Goal: Register for event/course

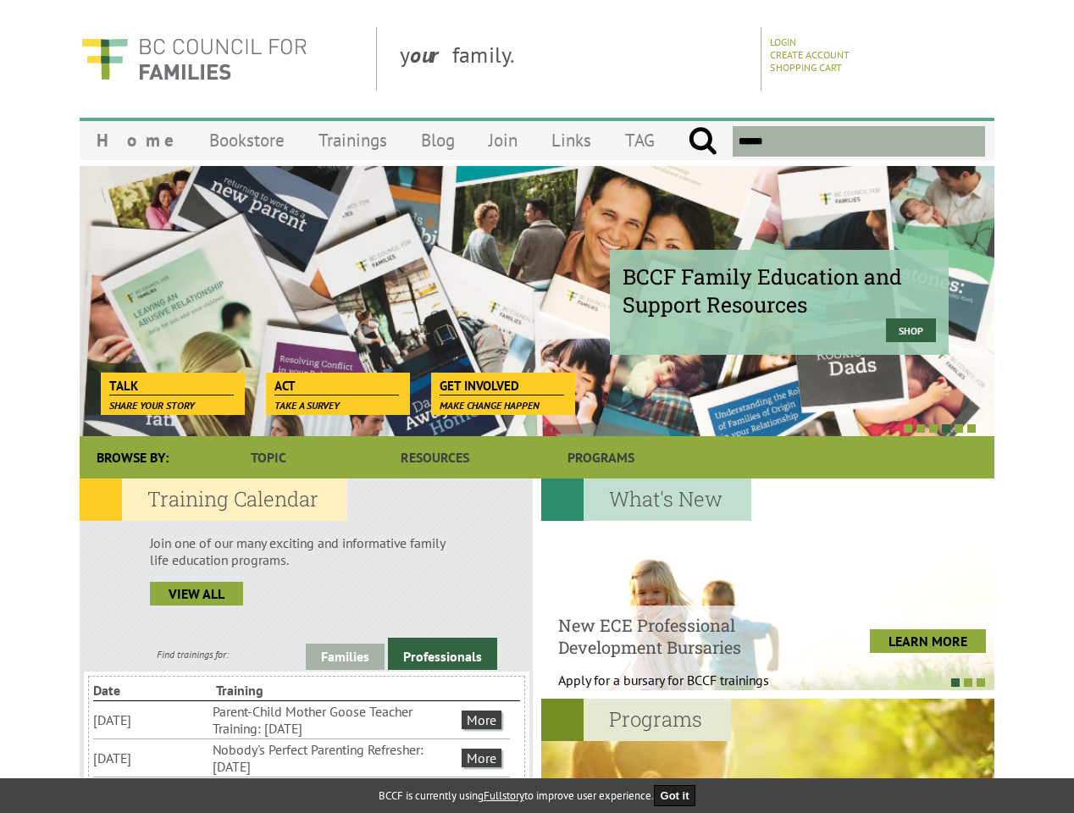
click at [537, 420] on div at bounding box center [518, 427] width 914 height 17
click at [537, 301] on div "BCCF Family Education and Support Resources Shop" at bounding box center [537, 300] width 914 height 271
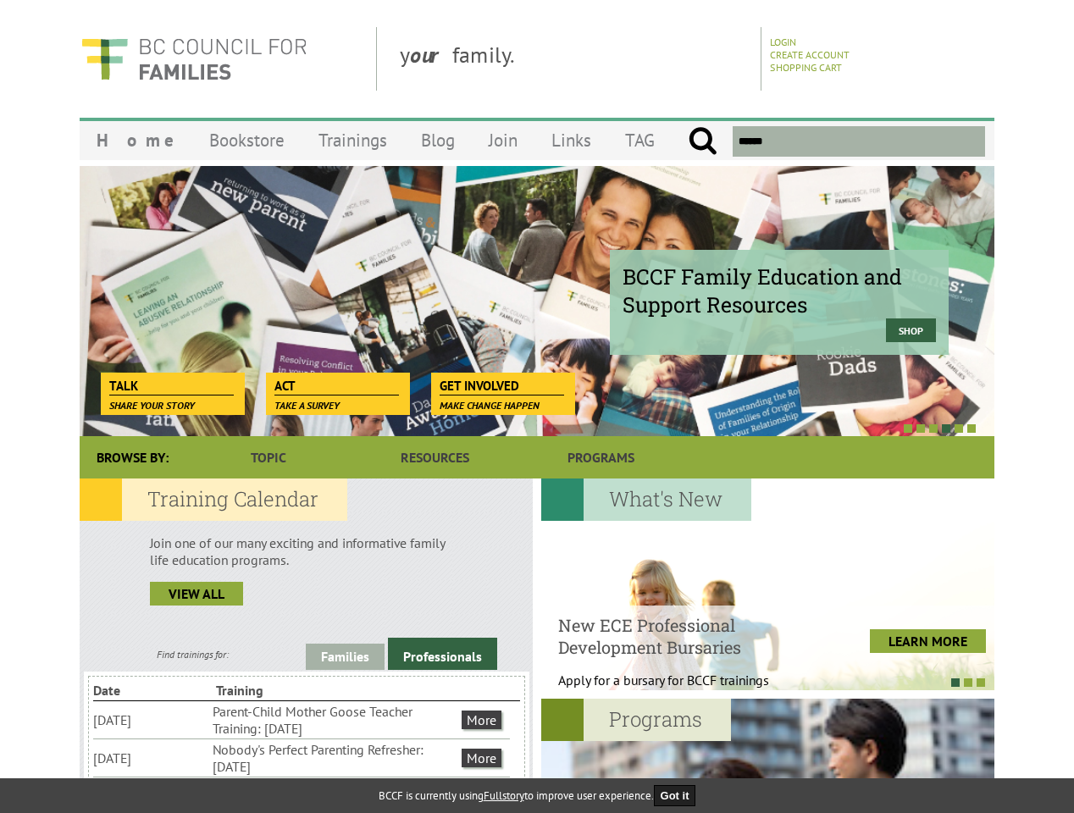
click at [518, 428] on div at bounding box center [518, 427] width 914 height 17
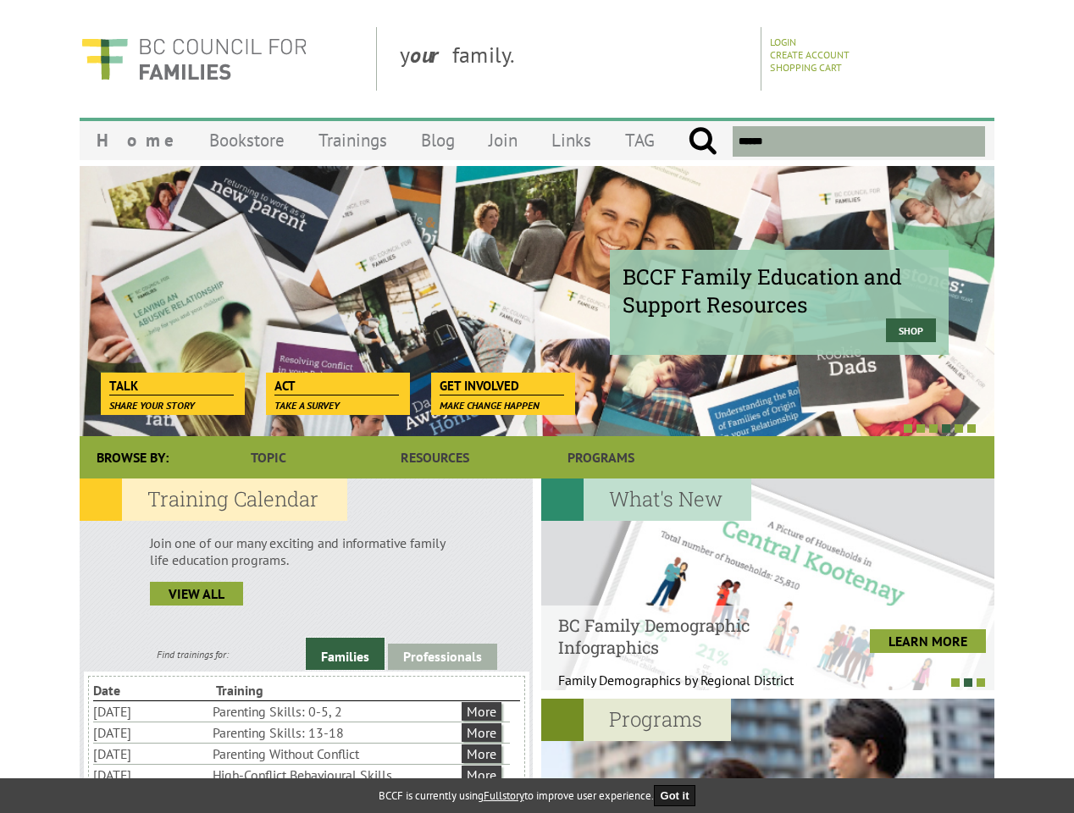
click at [345, 656] on link "Families" at bounding box center [345, 654] width 79 height 32
click at [442, 654] on link "Professionals" at bounding box center [442, 656] width 109 height 26
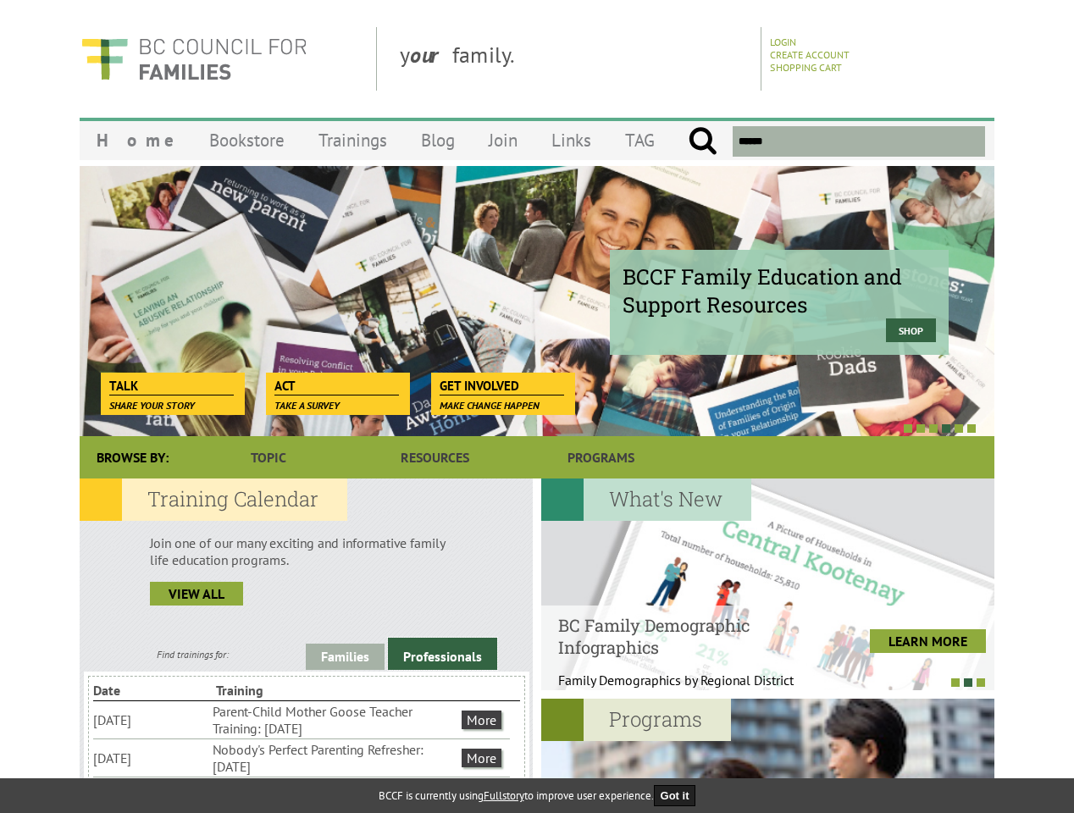
click at [301, 757] on li "Nobody's Perfect Parenting Refresher: [DATE]" at bounding box center [336, 757] width 246 height 37
click at [767, 584] on div at bounding box center [767, 584] width 453 height 212
click at [759, 682] on div at bounding box center [759, 681] width 453 height 17
click at [767, 755] on div at bounding box center [767, 804] width 453 height 212
click at [680, 795] on button "Got it" at bounding box center [675, 795] width 42 height 21
